Goal: Task Accomplishment & Management: Complete application form

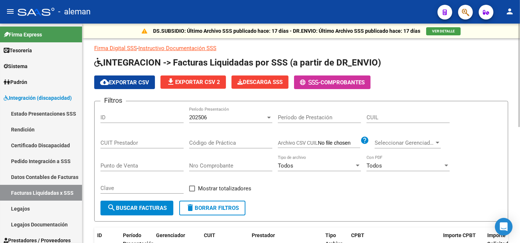
drag, startPoint x: 415, startPoint y: 63, endPoint x: 404, endPoint y: 67, distance: 11.3
click at [415, 64] on h1 "INTEGRACION -> Facturas Liquidadas por SSS (a partir de DR_ENVIO)" at bounding box center [301, 63] width 414 height 13
click at [446, 71] on app-list-header "INTEGRACION -> Facturas Liquidadas por SSS (a partir de DR_ENVIO) cloud_downloa…" at bounding box center [301, 139] width 414 height 165
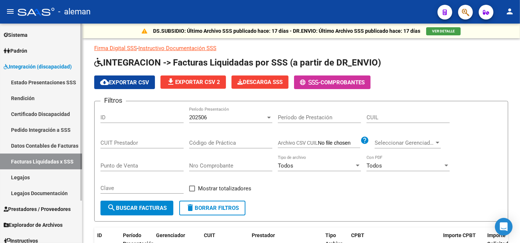
scroll to position [41, 0]
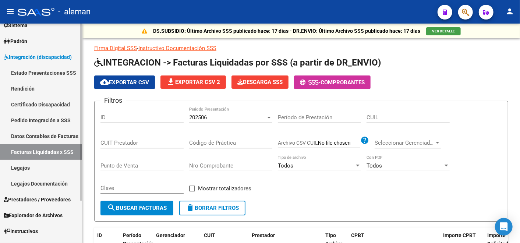
click at [24, 89] on link "Rendición" at bounding box center [41, 89] width 82 height 16
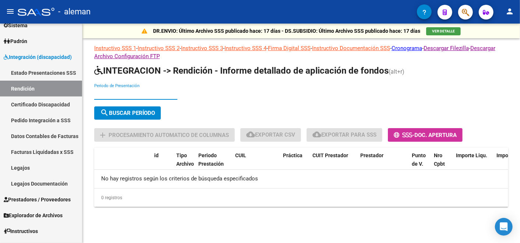
click at [102, 92] on input "Periodo de Presentación" at bounding box center [135, 94] width 83 height 7
click at [276, 84] on div "Periodo de Presentación search Buscar Período sync Cambiar Período" at bounding box center [301, 103] width 414 height 39
click at [128, 96] on input "Periodo de Presentación" at bounding box center [135, 94] width 83 height 7
type input "202504"
click at [131, 107] on button "search Buscar Período" at bounding box center [127, 112] width 67 height 13
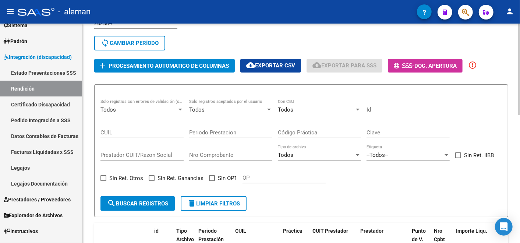
scroll to position [82, 0]
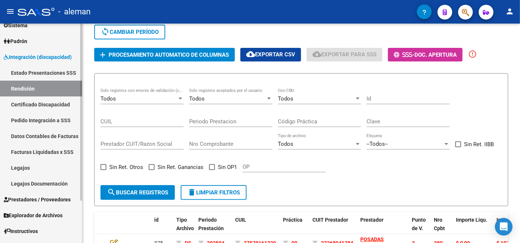
click at [24, 139] on link "Datos Contables de Facturas" at bounding box center [41, 136] width 82 height 16
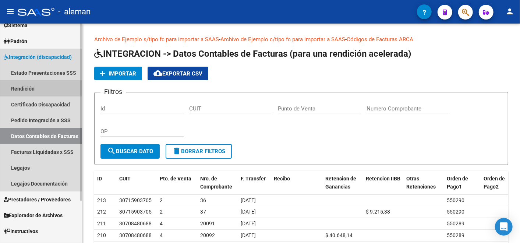
drag, startPoint x: 41, startPoint y: 89, endPoint x: 56, endPoint y: 86, distance: 15.0
click at [41, 88] on link "Rendición" at bounding box center [41, 89] width 82 height 16
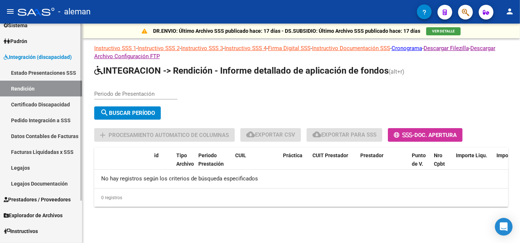
click at [43, 137] on link "Datos Contables de Facturas" at bounding box center [41, 136] width 82 height 16
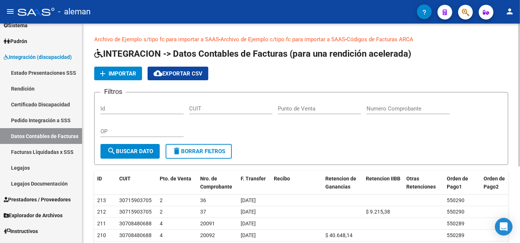
click at [107, 74] on mat-icon "add" at bounding box center [102, 73] width 9 height 9
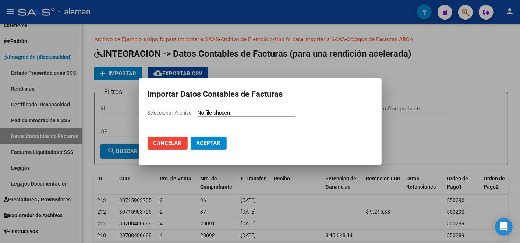
click at [206, 145] on span "Aceptar" at bounding box center [209, 143] width 24 height 7
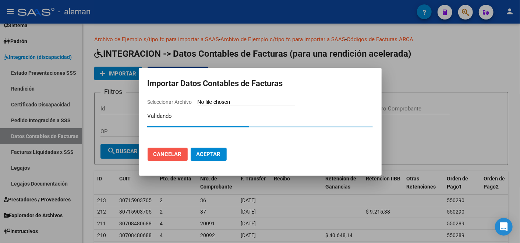
click at [171, 155] on span "Cancelar" at bounding box center [168, 154] width 28 height 7
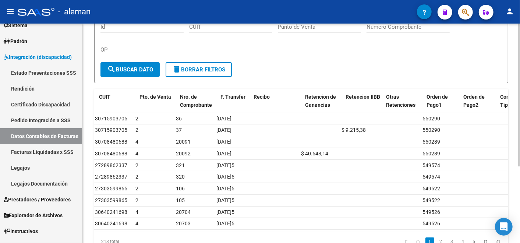
scroll to position [0, 42]
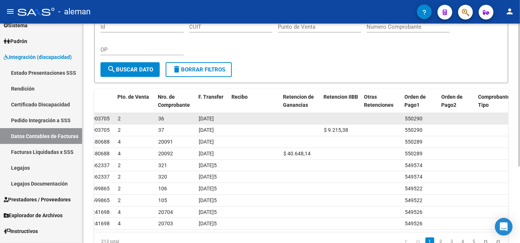
click at [418, 117] on span "550290" at bounding box center [414, 119] width 18 height 6
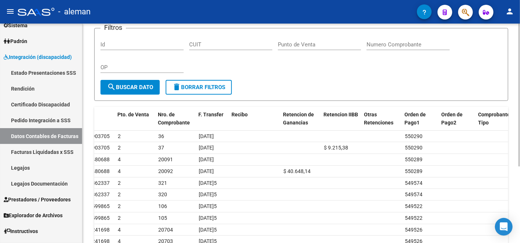
scroll to position [41, 0]
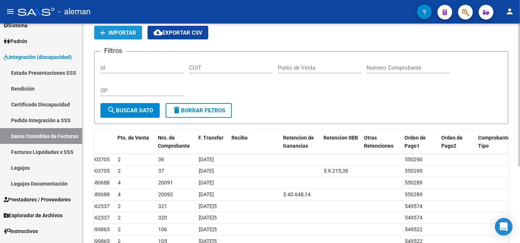
click at [121, 29] on span "Importar" at bounding box center [123, 32] width 28 height 7
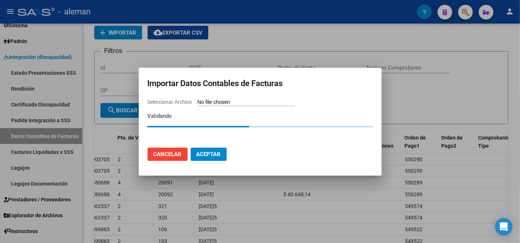
click at [238, 100] on input "Seleccionar Archivo" at bounding box center [247, 102] width 98 height 7
type input "C:\fakepath\IntegraciónDatosFC.xlsx"
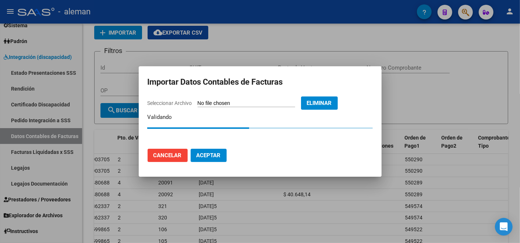
click at [221, 152] on button "Aceptar" at bounding box center [209, 155] width 36 height 13
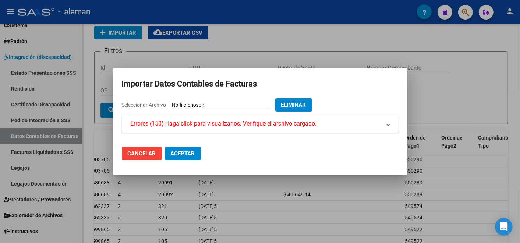
click at [263, 122] on span "Errores (150) Haga click para visualizarlos. Verifique el archivo cargado." at bounding box center [224, 123] width 186 height 9
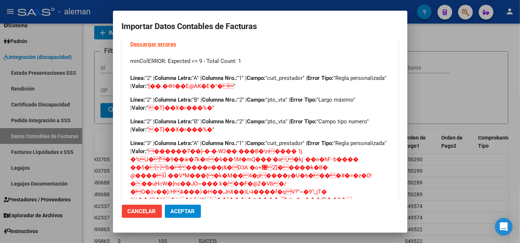
drag, startPoint x: 176, startPoint y: 86, endPoint x: 284, endPoint y: 81, distance: 108.0
click at [284, 81] on p "Línea: "2" | Columna Letra: "A" | Columna Nro.: "1" | Campo: "cuit_prestador" |…" at bounding box center [260, 82] width 259 height 16
click at [209, 103] on p "Línea: "2" | Columna Letra: "B" | Columna Nro.: "2" | Campo: "pto_vta" | Error …" at bounding box center [260, 104] width 259 height 16
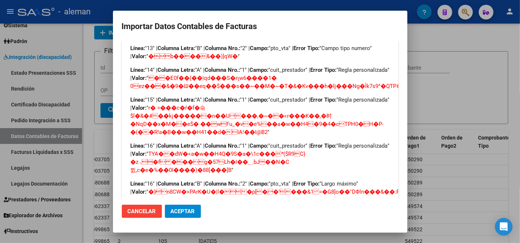
scroll to position [1473, 0]
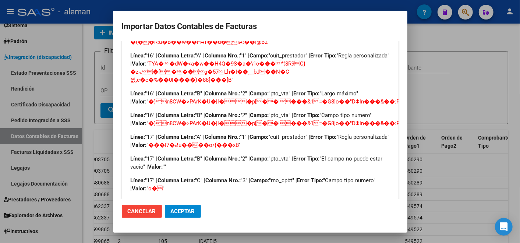
drag, startPoint x: 171, startPoint y: 98, endPoint x: 396, endPoint y: 102, distance: 225.8
click at [396, 102] on mat-dialog-content "Seleccionar Archivo Eliminar Errores (150) Haga click para visualizarlos. Verif…" at bounding box center [260, 120] width 295 height 158
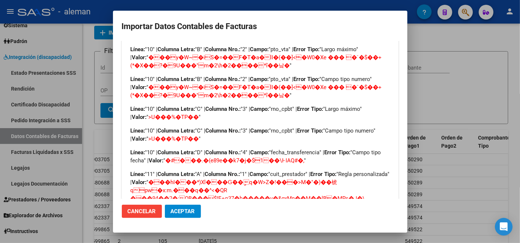
scroll to position [0, 0]
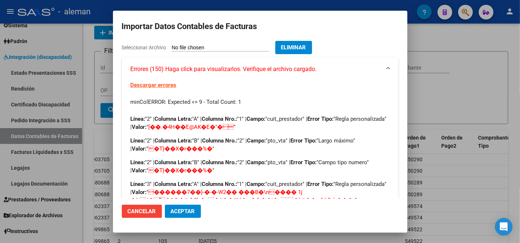
click at [306, 44] on span "Eliminar" at bounding box center [293, 47] width 25 height 7
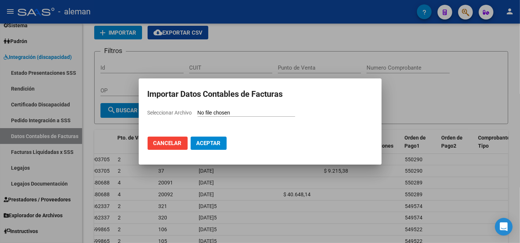
click at [213, 113] on input "Seleccionar Archivo" at bounding box center [247, 113] width 98 height 7
type input "C:\fakepath\IntegraciónDatosFC.xlsx"
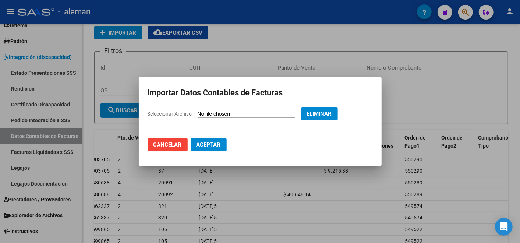
click at [219, 148] on button "Aceptar" at bounding box center [209, 144] width 36 height 13
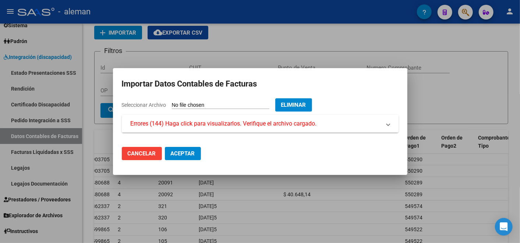
click at [240, 128] on span "Errores (144) Haga click para visualizarlos. Verifique el archivo cargado." at bounding box center [224, 123] width 186 height 9
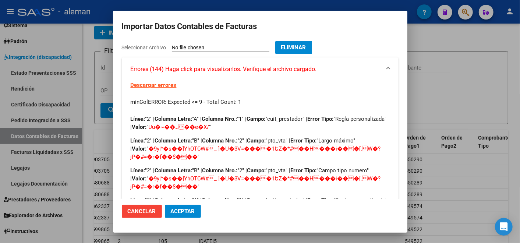
click at [306, 47] on span "Eliminar" at bounding box center [293, 47] width 25 height 7
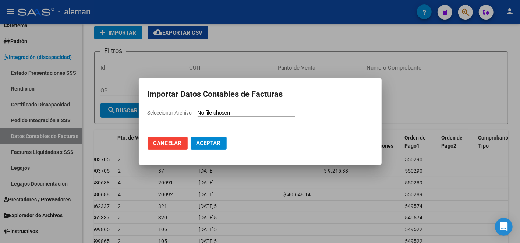
click at [264, 113] on input "Seleccionar Archivo" at bounding box center [247, 113] width 98 height 7
type input "C:\fakepath\IntegraciónDatosFC.xlsx"
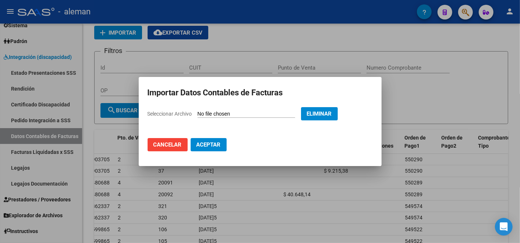
click at [204, 148] on button "Aceptar" at bounding box center [209, 144] width 36 height 13
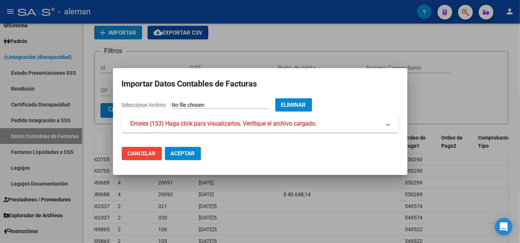
click at [233, 124] on span "Errores (153) Haga click para visualizarlos. Verifique el archivo cargado." at bounding box center [224, 123] width 186 height 9
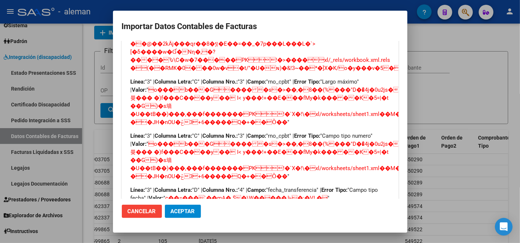
scroll to position [327, 0]
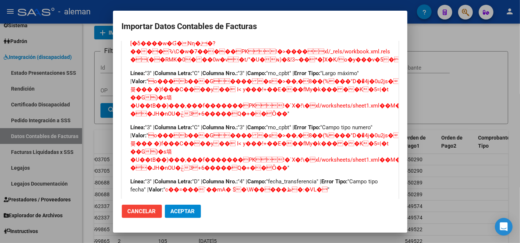
drag, startPoint x: 191, startPoint y: 87, endPoint x: 243, endPoint y: 126, distance: 65.2
drag, startPoint x: 243, startPoint y: 126, endPoint x: 291, endPoint y: 120, distance: 48.7
click at [291, 118] on p "Línea: "3" | Columna Letra: "C" | Columna Nro.: "3" | Campo: "rno_cpbt" | Error…" at bounding box center [260, 93] width 259 height 49
click at [280, 118] on p "Línea: "3" | Columna Letra: "C" | Columna Nro.: "3" | Campo: "rno_cpbt" | Error…" at bounding box center [260, 93] width 259 height 49
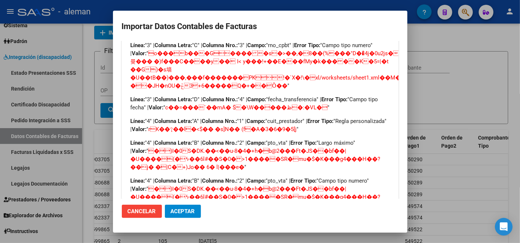
scroll to position [368, 0]
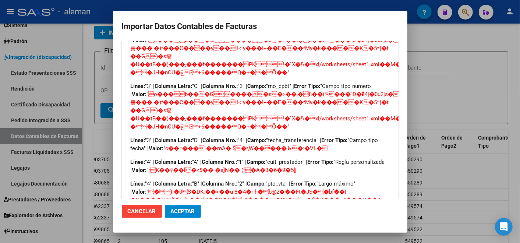
drag, startPoint x: 309, startPoint y: 93, endPoint x: 181, endPoint y: 106, distance: 128.4
click at [181, 106] on p "Línea: "3" | Columna Letra: "C" | Columna Nro.: "3" | Campo: "rno_cpbt" | Error…" at bounding box center [260, 106] width 259 height 49
drag, startPoint x: 181, startPoint y: 106, endPoint x: 222, endPoint y: 130, distance: 48.0
click at [222, 129] on p "Línea: "3" | Columna Letra: "C" | Columna Nro.: "3" | Campo: "rno_cpbt" | Error…" at bounding box center [260, 106] width 259 height 49
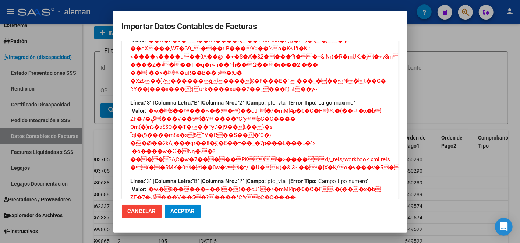
scroll to position [0, 0]
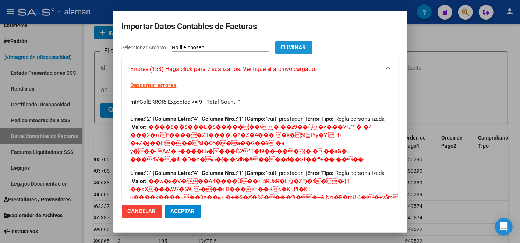
click at [306, 46] on span "Eliminar" at bounding box center [293, 47] width 25 height 7
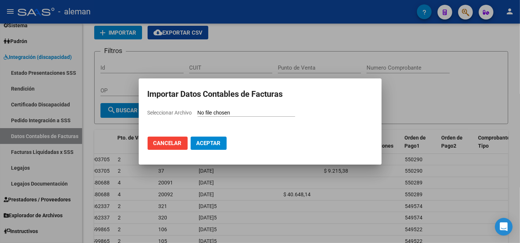
click at [264, 112] on input "Seleccionar Archivo" at bounding box center [247, 113] width 98 height 7
type input "C:\fakepath\IntegraciónDatosFC.xlsx"
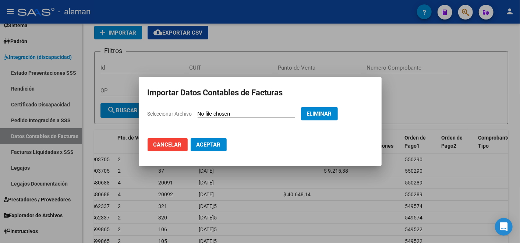
click at [222, 141] on button "Aceptar" at bounding box center [209, 144] width 36 height 13
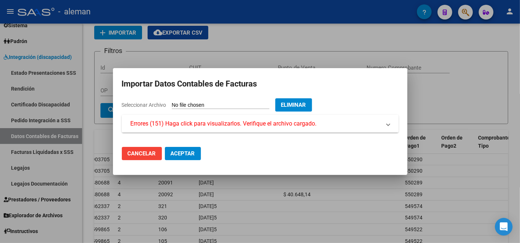
click at [244, 124] on span "Errores (151) Haga click para visualizarlos. Verifique el archivo cargado." at bounding box center [224, 123] width 186 height 9
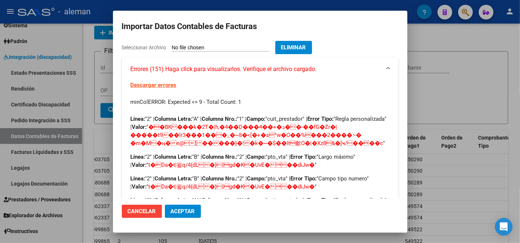
click at [171, 85] on link "Descargar errores" at bounding box center [154, 85] width 46 height 7
click at [306, 49] on span "Eliminar" at bounding box center [293, 47] width 25 height 7
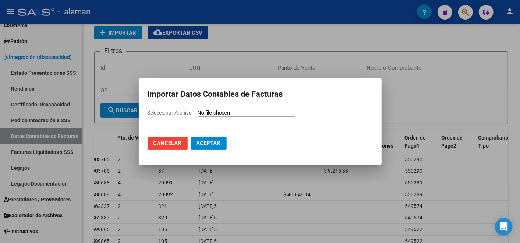
click at [254, 110] on input "Seleccionar Archivo" at bounding box center [247, 113] width 98 height 7
type input "C:\fakepath\IntegraciónDatosFC.xlsx"
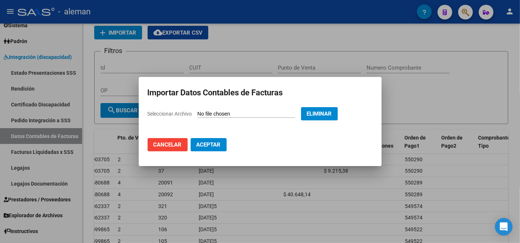
click at [214, 146] on span "Aceptar" at bounding box center [209, 144] width 24 height 7
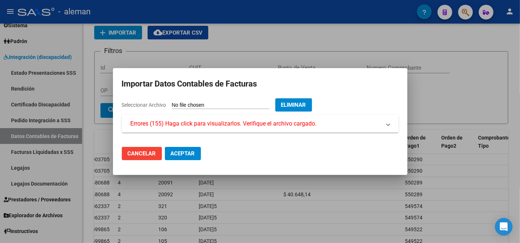
click at [217, 126] on span "Errores (155) Haga click para visualizarlos. Verifique el archivo cargado." at bounding box center [224, 123] width 186 height 9
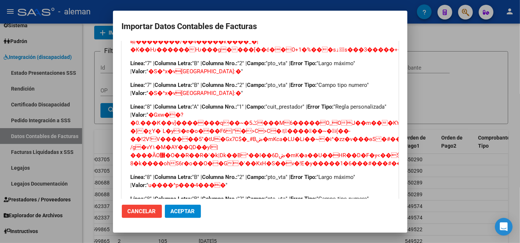
scroll to position [695, 0]
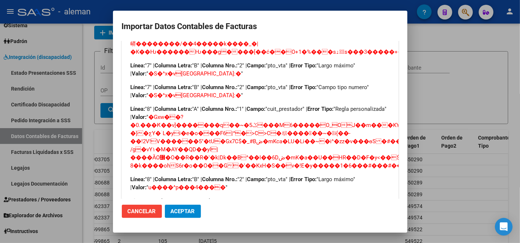
drag, startPoint x: 188, startPoint y: 124, endPoint x: 400, endPoint y: 171, distance: 217.5
click at [400, 171] on mat-dialog-content "Seleccionar Archivo Eliminar Errores (155) Haga click para visualizarlos. Verif…" at bounding box center [260, 120] width 295 height 158
drag, startPoint x: 201, startPoint y: 104, endPoint x: 148, endPoint y: 102, distance: 52.7
click at [148, 99] on p "Línea: "7" | Columna Letra: "B" | Columna Nro.: "2" | Campo: "pto_vta" | Error …" at bounding box center [260, 91] width 259 height 16
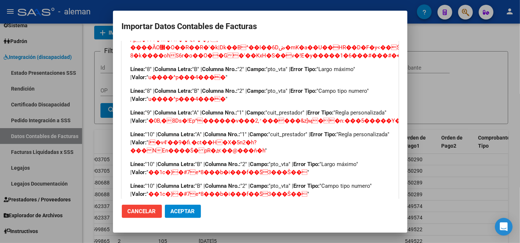
scroll to position [818, 0]
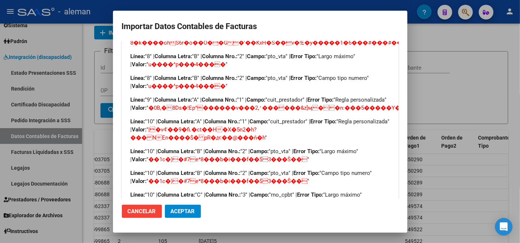
click at [147, 213] on span "Cancelar" at bounding box center [142, 211] width 28 height 7
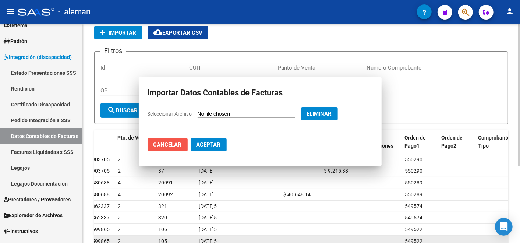
scroll to position [0, 0]
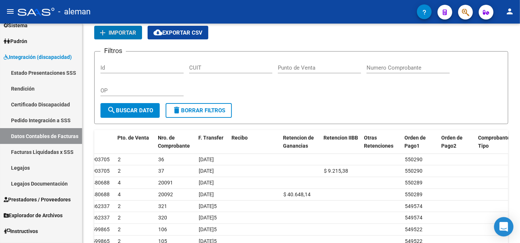
click at [505, 222] on div "Open Intercom Messenger" at bounding box center [505, 227] width 20 height 20
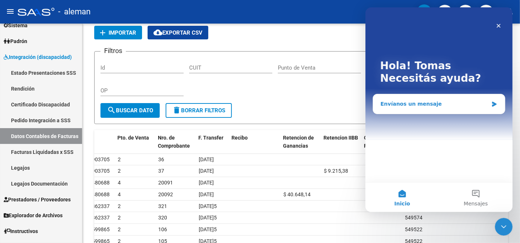
click at [429, 99] on div "Envíanos un mensaje" at bounding box center [439, 104] width 132 height 20
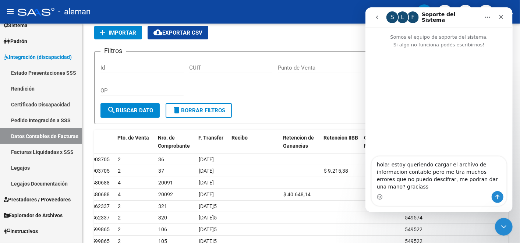
type textarea "hola! estoy queriendo cargar el archivo de informacion contable pero me tira mu…"
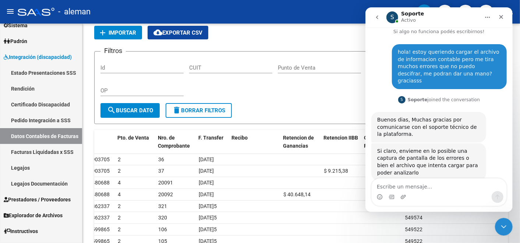
scroll to position [16, 0]
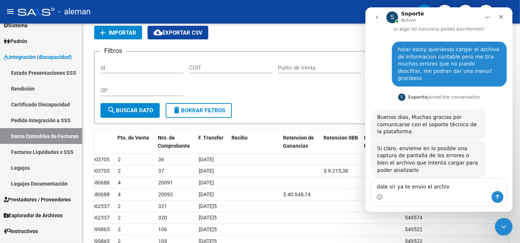
type textarea "dale si! ya te envio el archivo"
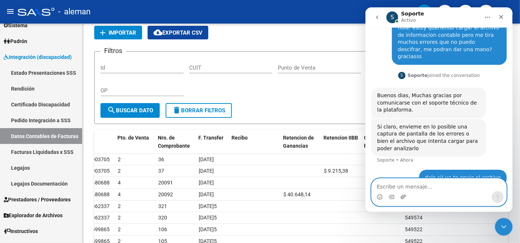
click at [403, 196] on icon "Adjuntar un archivo" at bounding box center [403, 197] width 6 height 6
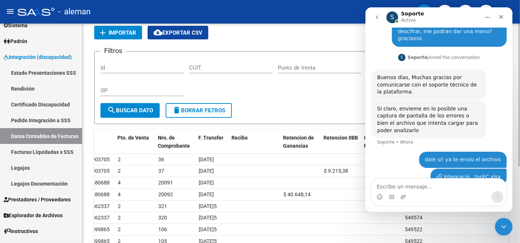
click at [113, 33] on span "Importar" at bounding box center [123, 32] width 28 height 7
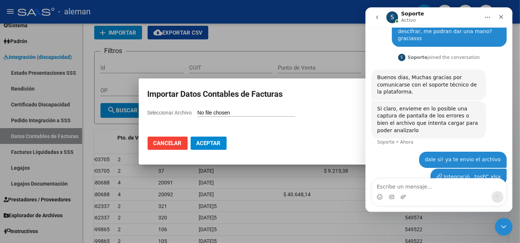
click at [261, 115] on input "Seleccionar Archivo" at bounding box center [247, 113] width 98 height 7
type input "C:\fakepath\IntegraciónDatosFC.xlsx"
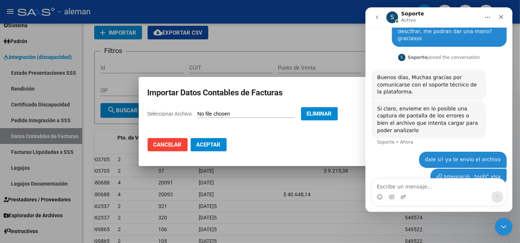
click at [207, 145] on span "Aceptar" at bounding box center [209, 144] width 24 height 7
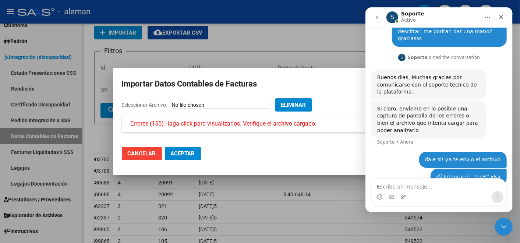
click at [211, 126] on span "Errores (155) Haga click para visualizarlos. Verifique el archivo cargado." at bounding box center [224, 123] width 186 height 9
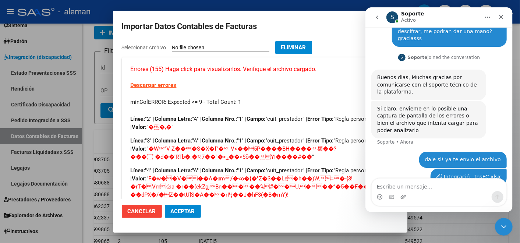
click at [420, 197] on div "Intercom Messenger" at bounding box center [439, 197] width 135 height 12
click at [419, 189] on textarea "Escribe un mensaje..." at bounding box center [439, 185] width 135 height 13
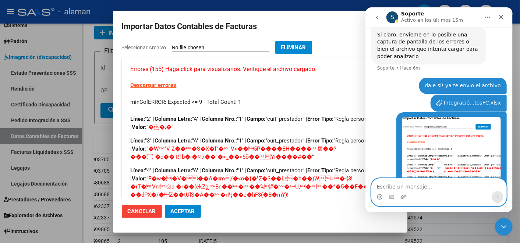
scroll to position [146, 0]
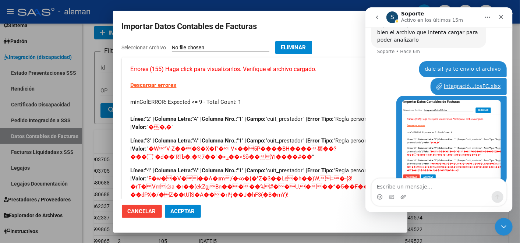
click at [397, 78] on div "Integració...tosFC.xlsx Tomas • Hace 6m" at bounding box center [439, 87] width 136 height 18
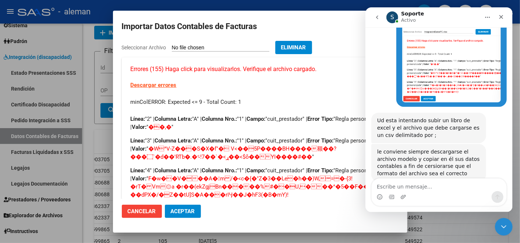
scroll to position [221, 0]
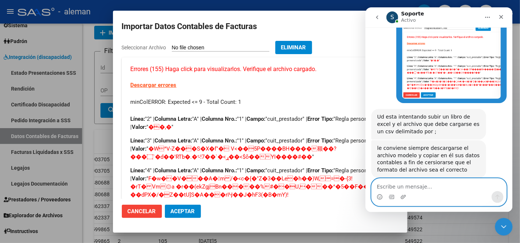
click at [404, 186] on textarea "Escribe un mensaje..." at bounding box center [439, 185] width 135 height 13
type textarea "oki, intento eso ya mismo y te aviso!"
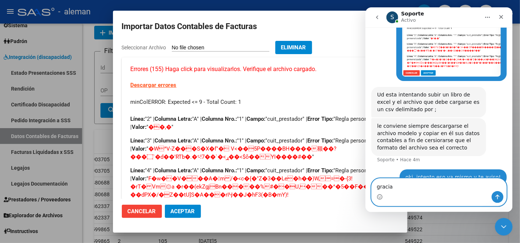
type textarea "gracias"
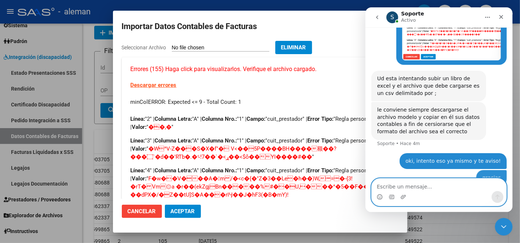
scroll to position [260, 0]
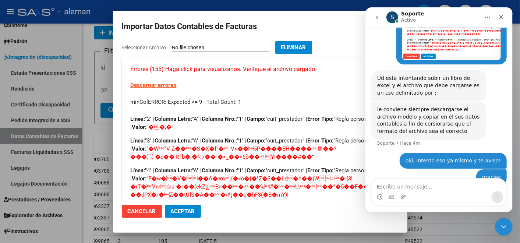
click at [312, 42] on button "Eliminar" at bounding box center [293, 47] width 37 height 13
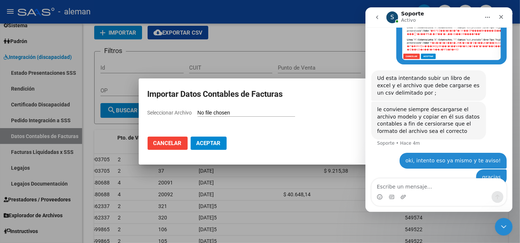
click at [327, 63] on div at bounding box center [260, 121] width 520 height 243
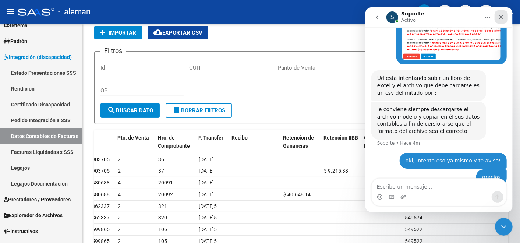
click at [503, 14] on icon "Cerrar" at bounding box center [501, 17] width 6 height 6
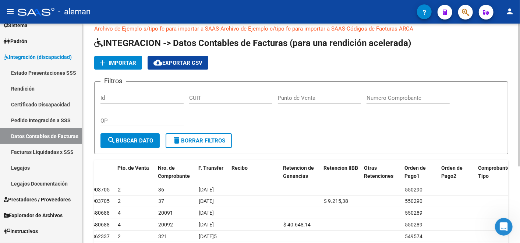
scroll to position [0, 0]
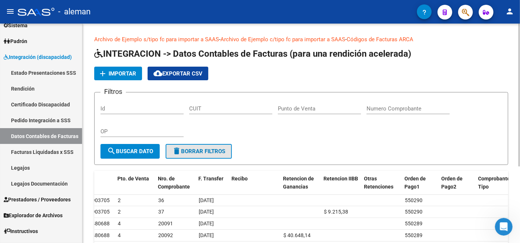
drag, startPoint x: 200, startPoint y: 151, endPoint x: 182, endPoint y: 158, distance: 19.2
click at [200, 151] on span "delete Borrar Filtros" at bounding box center [198, 151] width 53 height 7
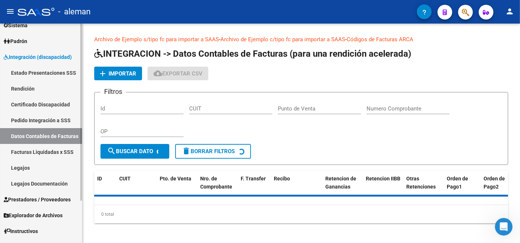
click at [42, 133] on link "Datos Contables de Facturas" at bounding box center [41, 136] width 82 height 16
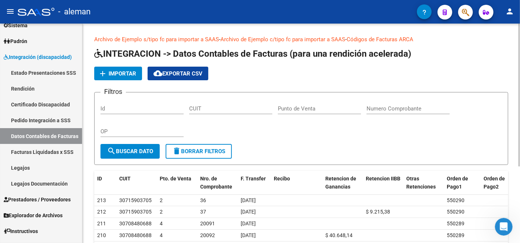
click at [194, 75] on span "cloud_download Exportar CSV" at bounding box center [178, 73] width 49 height 7
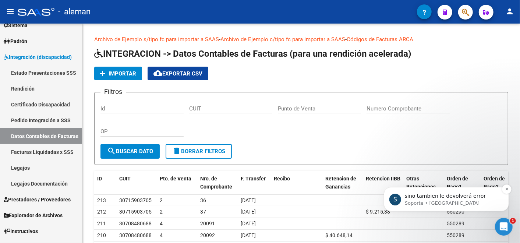
scroll to position [341, 0]
click at [476, 200] on p "Soporte • [GEOGRAPHIC_DATA]" at bounding box center [452, 203] width 95 height 7
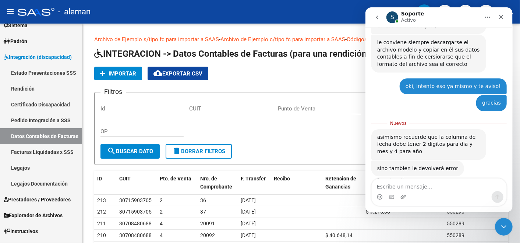
scroll to position [354, 0]
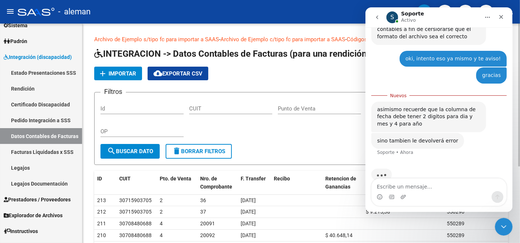
click at [299, 128] on div "Filtros Id CUIT Punto de Venta Numero Comprobante OP" at bounding box center [302, 121] width 402 height 46
click at [123, 73] on span "Importar" at bounding box center [123, 73] width 28 height 7
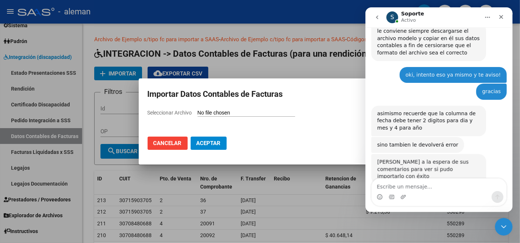
scroll to position [337, 0]
click at [239, 115] on input "Seleccionar Archivo" at bounding box center [247, 113] width 98 height 7
type input "C:\fakepath\IntegraciónDatosFC.csv"
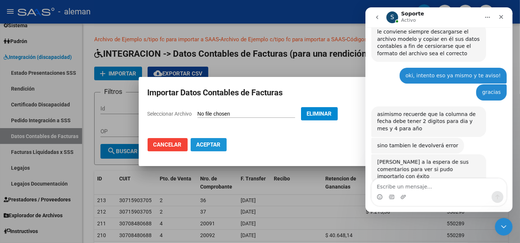
click at [200, 142] on span "Aceptar" at bounding box center [209, 144] width 24 height 7
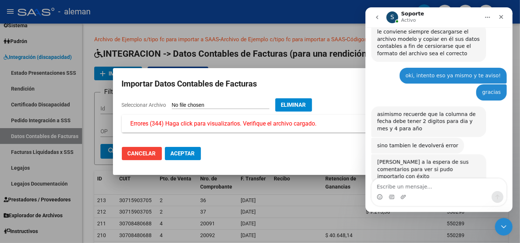
click at [201, 127] on span "Errores (344) Haga click para visualizarlos. Verifique el archivo cargado." at bounding box center [224, 123] width 186 height 9
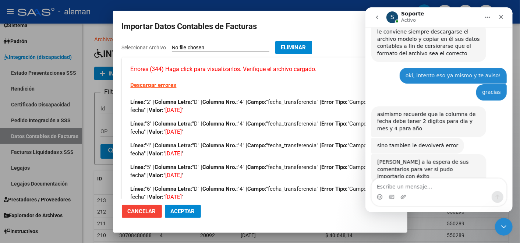
click at [312, 41] on button "Eliminar" at bounding box center [293, 47] width 37 height 13
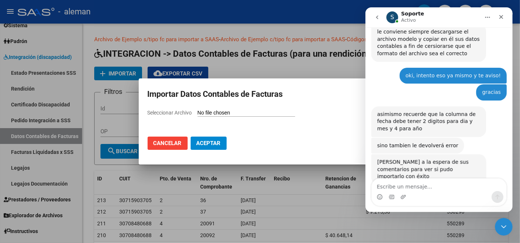
click at [248, 110] on input "Seleccionar Archivo" at bounding box center [247, 113] width 98 height 7
type input "C:\fakepath\IntegraciónDatosFC.csv"
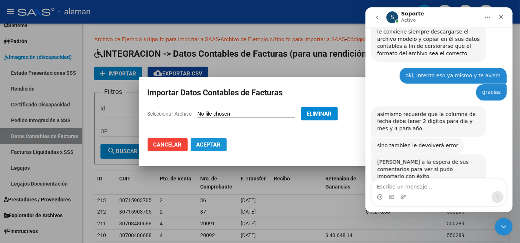
click at [222, 145] on button "Aceptar" at bounding box center [209, 144] width 36 height 13
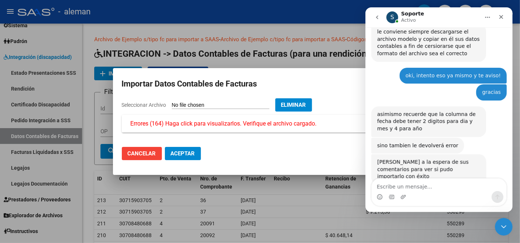
drag, startPoint x: 221, startPoint y: 127, endPoint x: 227, endPoint y: 124, distance: 6.6
click at [221, 127] on span "Errores (164) Haga click para visualizarlos. Verifique el archivo cargado." at bounding box center [224, 123] width 186 height 9
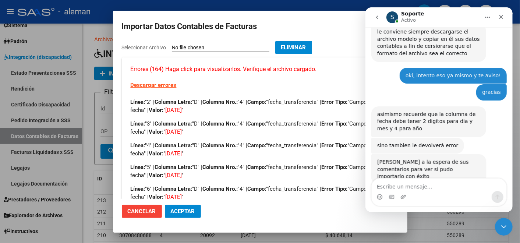
click at [236, 122] on strong "Columna Nro.:" at bounding box center [220, 123] width 35 height 7
click at [306, 47] on span "Eliminar" at bounding box center [293, 47] width 25 height 7
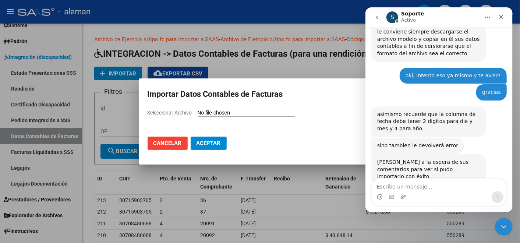
click at [245, 111] on input "Seleccionar Archivo" at bounding box center [247, 113] width 98 height 7
type input "C:\fakepath\IntegraciónDatosFC.csv"
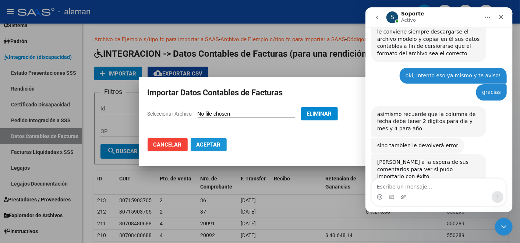
click at [201, 144] on span "Aceptar" at bounding box center [209, 144] width 24 height 7
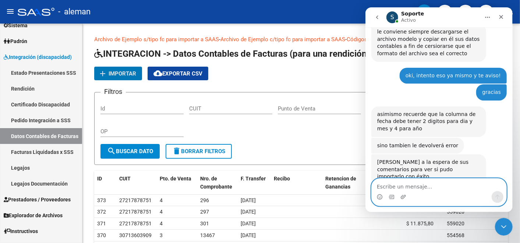
click at [415, 188] on textarea "Escribe un mensaje..." at bounding box center [439, 185] width 135 height 13
type textarea "siii pude"
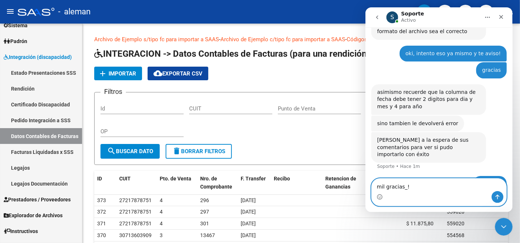
type textarea "mil gracias_!!"
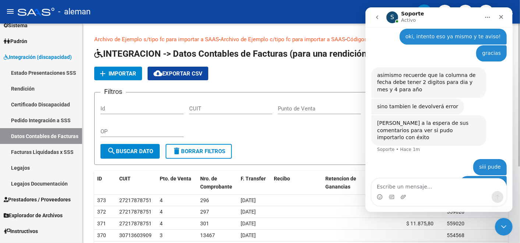
click at [301, 155] on form "Filtros Id CUIT Punto de Venta Numero Comprobante OP search Buscar Dato delete …" at bounding box center [301, 128] width 414 height 73
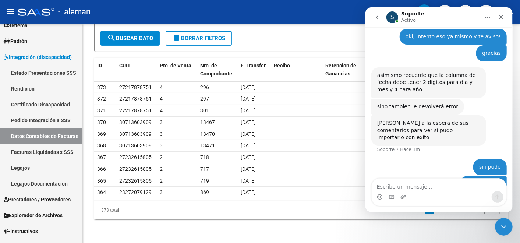
scroll to position [77, 0]
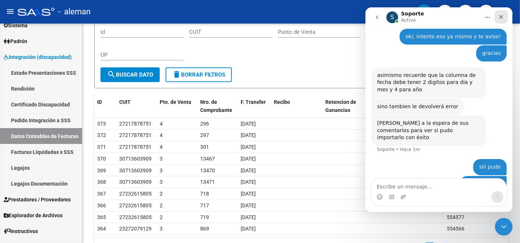
click at [501, 13] on div "Cerrar" at bounding box center [501, 16] width 13 height 13
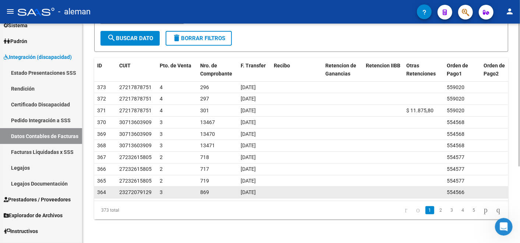
scroll to position [118, 0]
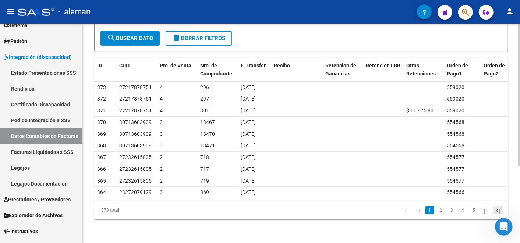
click at [496, 211] on icon "go to last page" at bounding box center [499, 210] width 6 height 9
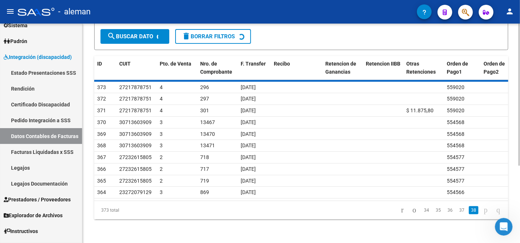
scroll to position [37, 0]
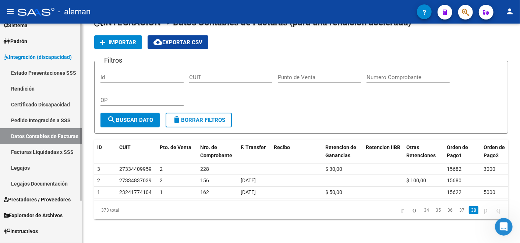
click at [32, 86] on link "Rendición" at bounding box center [41, 89] width 82 height 16
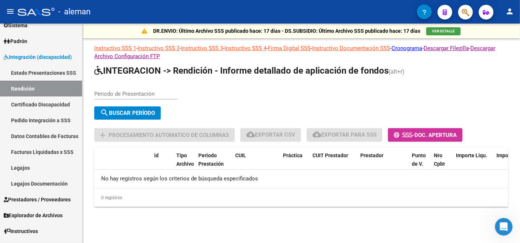
click at [146, 91] on input "Periodo de Presentación" at bounding box center [135, 94] width 83 height 7
type input "202504"
click at [138, 117] on button "search Buscar Período" at bounding box center [127, 112] width 67 height 13
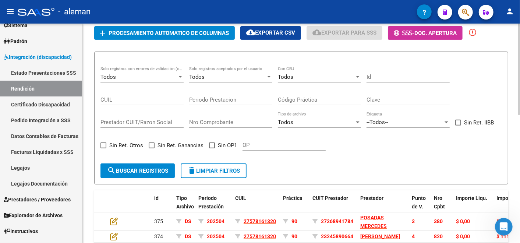
scroll to position [82, 0]
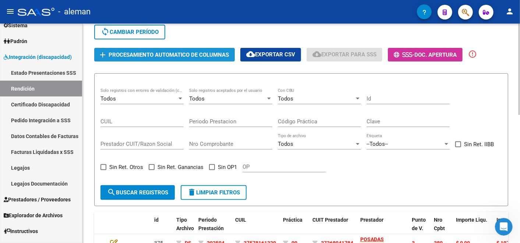
click at [155, 56] on span "Procesamiento automatico de columnas" at bounding box center [169, 55] width 120 height 7
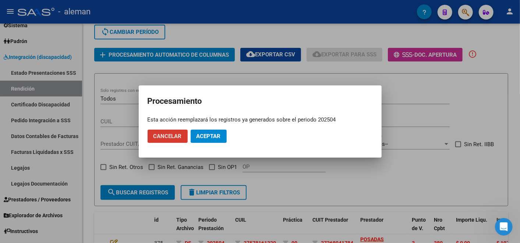
click at [215, 134] on span "Aceptar" at bounding box center [209, 136] width 24 height 7
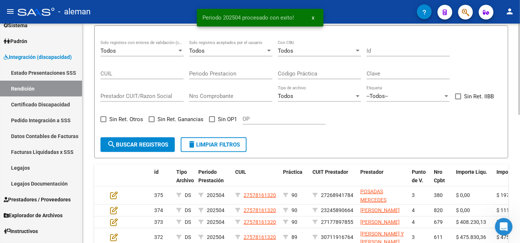
scroll to position [123, 0]
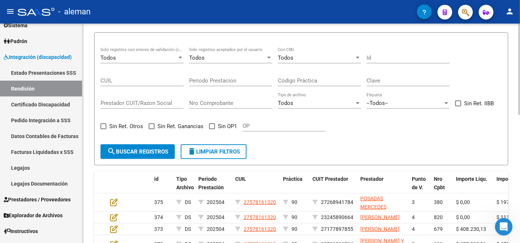
click at [117, 58] on div "Todos" at bounding box center [139, 58] width 77 height 7
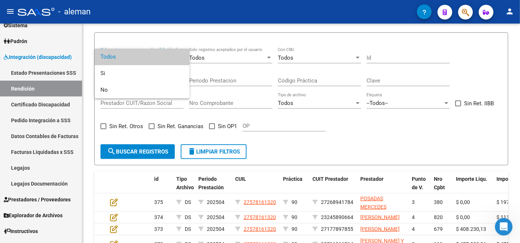
click at [144, 37] on div at bounding box center [260, 121] width 520 height 243
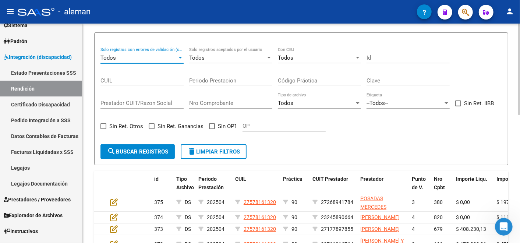
click at [160, 56] on div "Todos" at bounding box center [139, 58] width 77 height 7
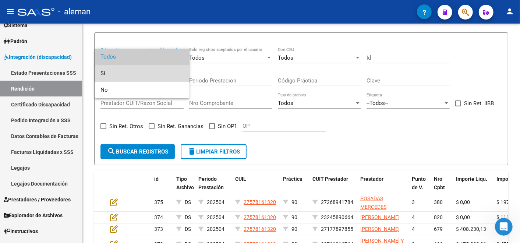
click at [133, 73] on span "Si" at bounding box center [142, 73] width 83 height 17
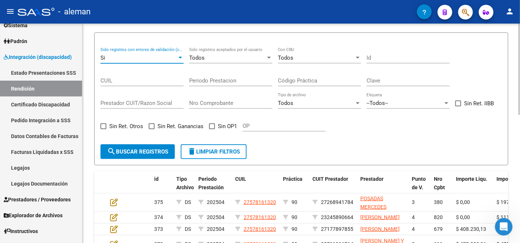
click at [151, 152] on span "search Buscar registros" at bounding box center [137, 151] width 61 height 7
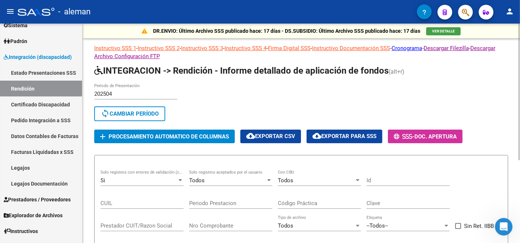
scroll to position [82, 0]
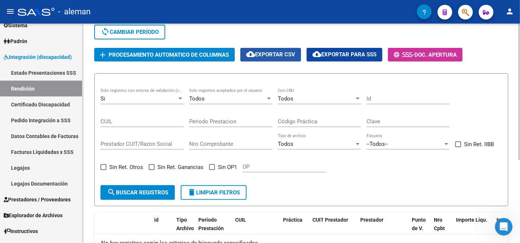
click at [291, 56] on span "cloud_download Exportar CSV" at bounding box center [270, 54] width 49 height 7
click at [301, 184] on form "Si Solo registros con errores de validación (control 623 instructivo de rendici…" at bounding box center [301, 139] width 414 height 133
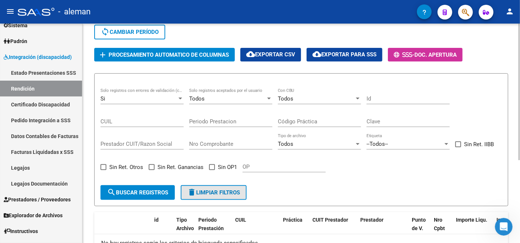
click at [215, 196] on button "delete Limpiar filtros" at bounding box center [214, 192] width 66 height 15
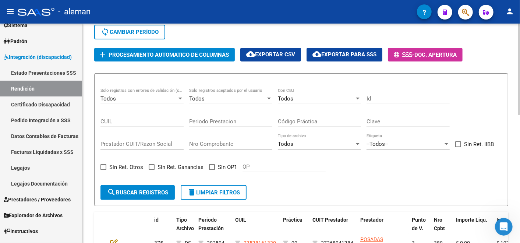
click at [275, 44] on div "202504 Periodo de Presentación search Buscar Período sync Cambiar Período add P…" at bounding box center [301, 32] width 414 height 60
click at [274, 50] on button "cloud_download Exportar CSV" at bounding box center [270, 55] width 61 height 14
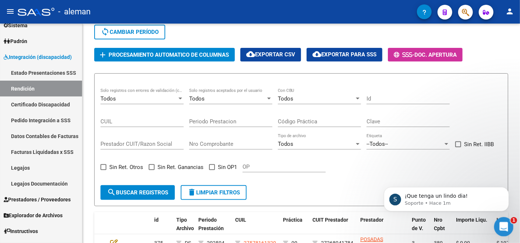
click at [498, 222] on div "Abrir Intercom Messenger" at bounding box center [503, 226] width 24 height 24
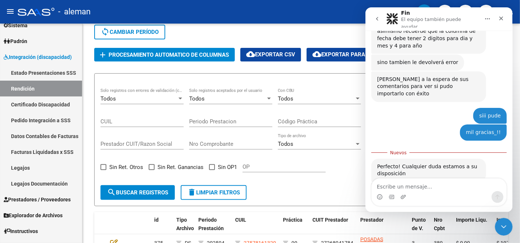
scroll to position [433, 0]
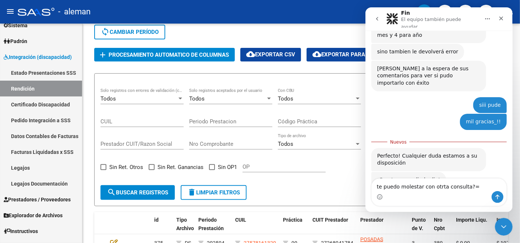
type textarea "te puedo molestar con otrta consulta?"
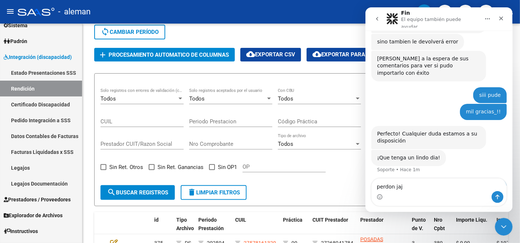
type textarea "perdon jaja"
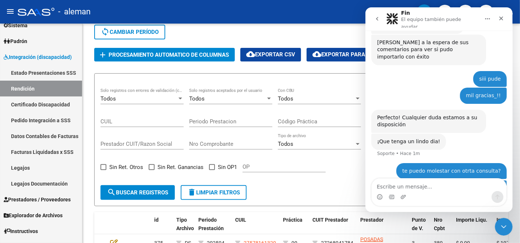
scroll to position [460, 0]
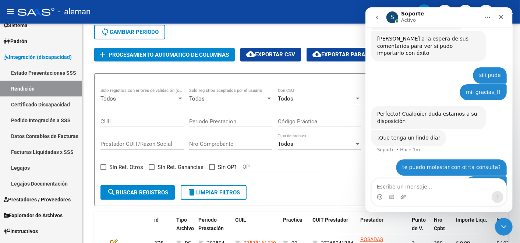
click at [411, 185] on textarea "Escribe un mensaje..." at bounding box center [439, 185] width 135 height 13
click at [404, 176] on div "perdon jaja Tomas • Hace 1m" at bounding box center [439, 188] width 136 height 25
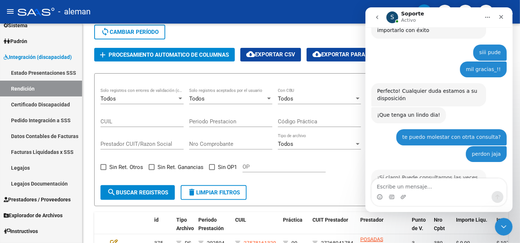
scroll to position [489, 0]
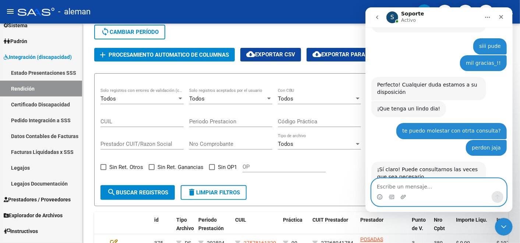
click at [421, 185] on textarea "Escribe un mensaje..." at bounding box center [439, 185] width 135 height 13
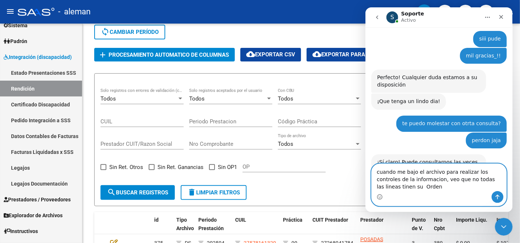
scroll to position [504, 0]
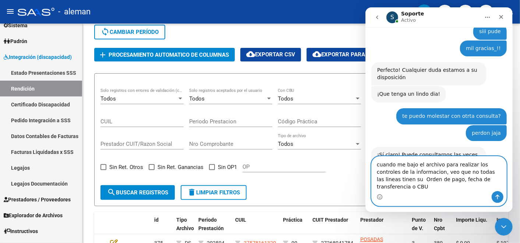
drag, startPoint x: 412, startPoint y: 187, endPoint x: 494, endPoint y: 190, distance: 81.1
click at [494, 190] on textarea "cuando me bajo el archivo para realizar los controles de la informacion, veo qu…" at bounding box center [439, 174] width 135 height 35
click at [412, 189] on textarea "cuando me bajo el archivo para realizar los controles de la informacion, veo qu…" at bounding box center [439, 174] width 135 height 35
drag, startPoint x: 468, startPoint y: 187, endPoint x: 482, endPoint y: 187, distance: 14.4
click at [482, 187] on textarea "cuando me bajo el archivo para realizar los controles de la informacion, veo qu…" at bounding box center [439, 174] width 135 height 35
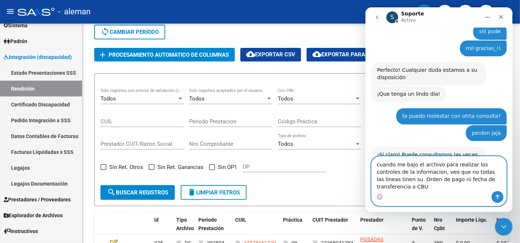
type textarea "cuando me bajo el archivo para realizar los controles de la informacion, veo qu…"
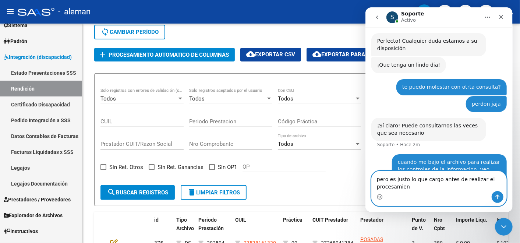
scroll to position [540, 0]
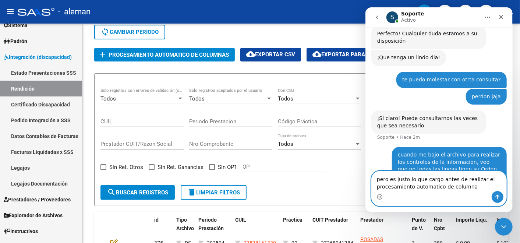
type textarea "pero es justo lo que cargo antes de realizar el procesamiento automatico de col…"
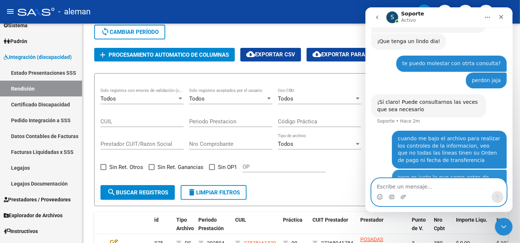
scroll to position [557, 0]
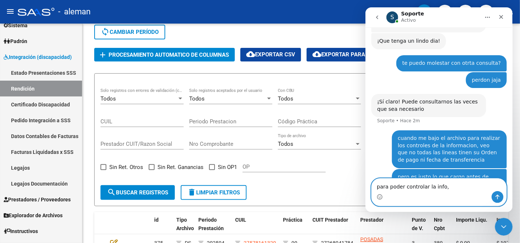
type textarea "para poder controlar la info"
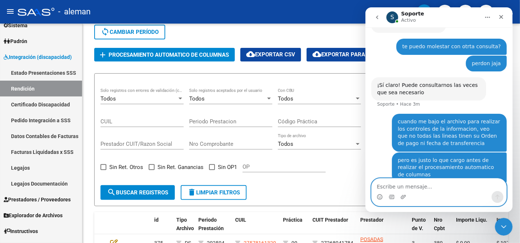
scroll to position [574, 0]
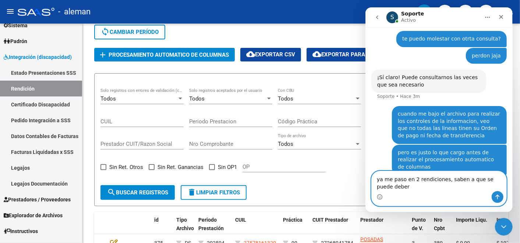
type textarea "ya me paso en 2 rendiciones, saben a que se puede deber?"
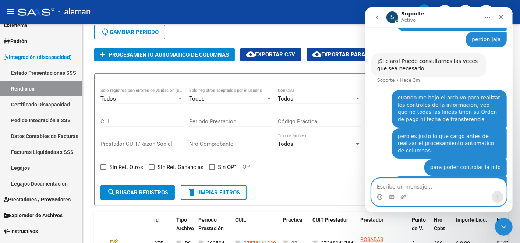
scroll to position [598, 0]
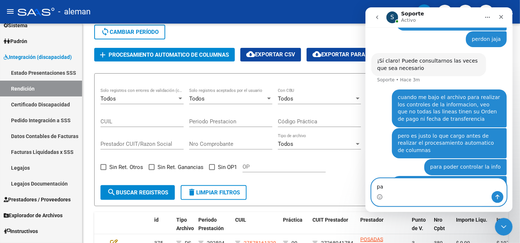
type textarea "p"
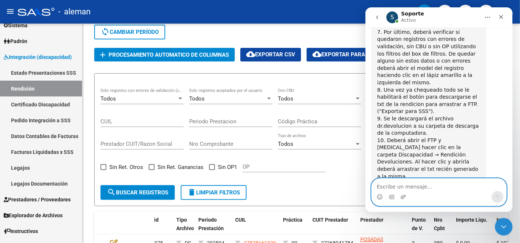
scroll to position [1084, 0]
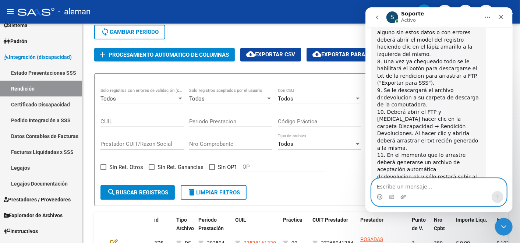
click at [412, 185] on textarea "Escribe un mensaje..." at bounding box center [439, 185] width 135 height 13
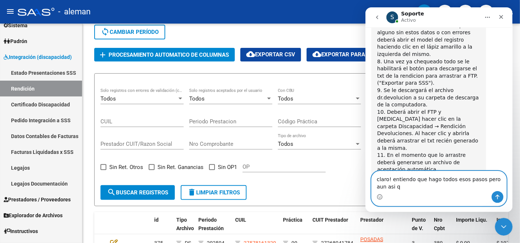
scroll to position [1091, 0]
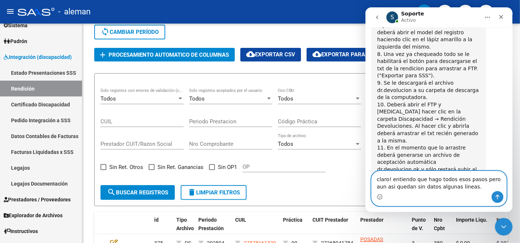
type textarea "claro! entiendo que hago todos esos pasos pero aun asi quedan sin datos algunas…"
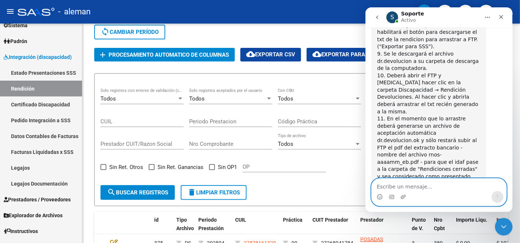
scroll to position [1092, 0]
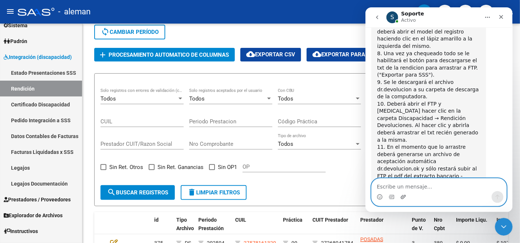
click at [405, 197] on icon "Adjuntar un archivo" at bounding box center [403, 197] width 6 height 6
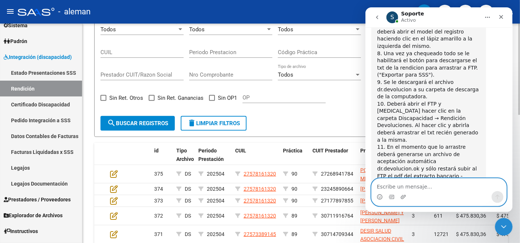
scroll to position [62, 0]
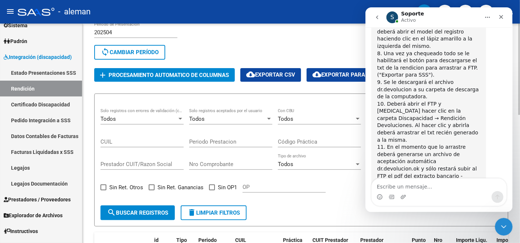
click at [311, 204] on form "Todos Solo registros con errores de validación (control 623 instructivo de rend…" at bounding box center [301, 160] width 414 height 133
click at [497, 14] on div "Cerrar" at bounding box center [501, 16] width 13 height 13
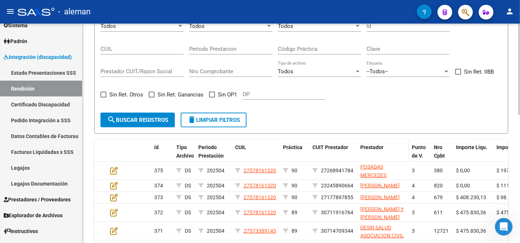
scroll to position [143, 0]
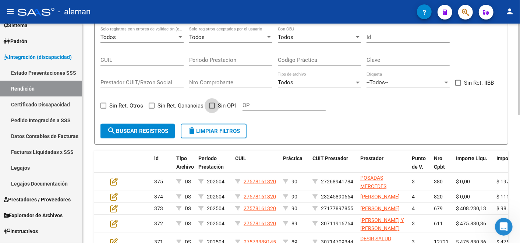
click at [213, 106] on span at bounding box center [212, 106] width 6 height 6
click at [212, 109] on input "Sin OP1" at bounding box center [212, 109] width 0 height 0
checkbox input "true"
click at [168, 128] on span "search Buscar registros" at bounding box center [137, 131] width 61 height 7
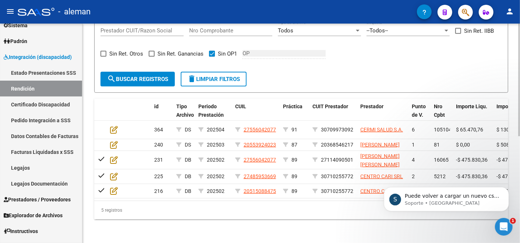
scroll to position [1188, 0]
click at [503, 225] on icon "Abrir Intercom Messenger" at bounding box center [503, 226] width 12 height 12
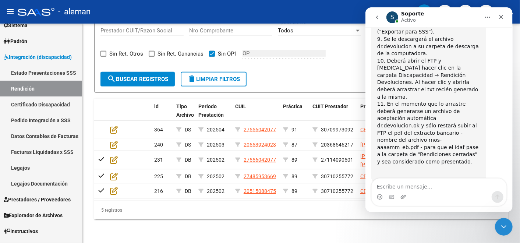
scroll to position [1201, 0]
